Goal: Task Accomplishment & Management: Complete application form

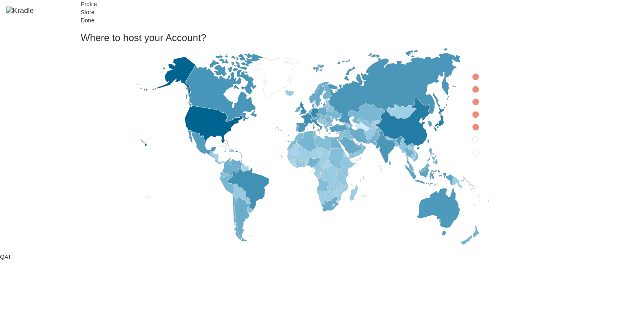
click at [472, 156] on icon at bounding box center [475, 152] width 7 height 7
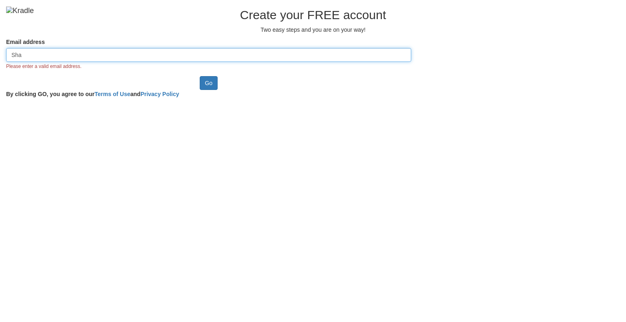
type input "[EMAIL_ADDRESS][DOMAIN_NAME]"
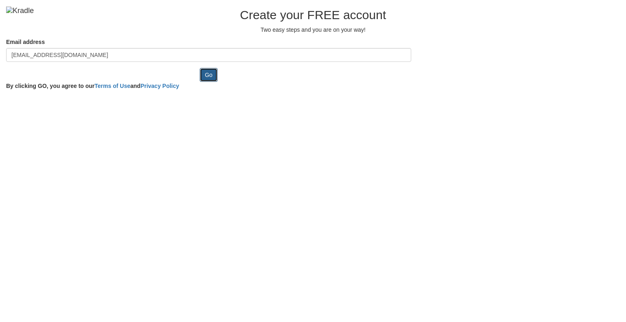
click at [200, 82] on input "Go" at bounding box center [209, 75] width 18 height 14
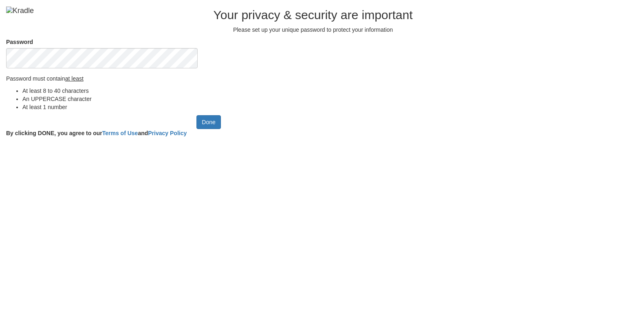
click at [246, 68] on div at bounding box center [208, 68] width 405 height 0
click at [196, 129] on input "Done" at bounding box center [208, 122] width 24 height 14
